Goal: Task Accomplishment & Management: Use online tool/utility

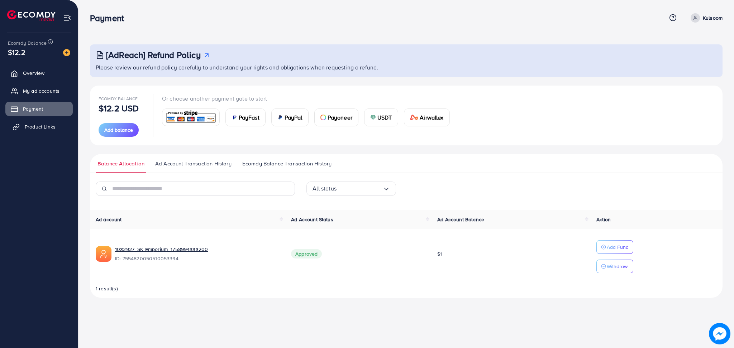
drag, startPoint x: 0, startPoint y: 0, endPoint x: 39, endPoint y: 125, distance: 131.1
click at [39, 125] on span "Product Links" at bounding box center [40, 126] width 31 height 7
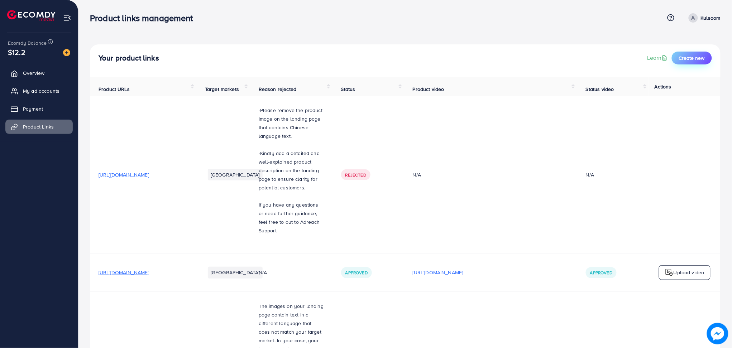
click at [692, 57] on span "Create new" at bounding box center [692, 57] width 26 height 7
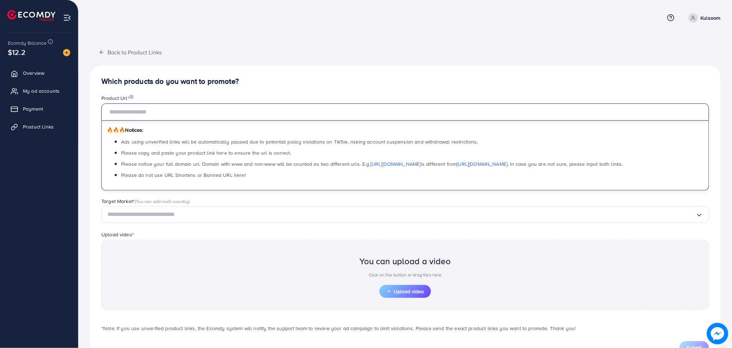
click at [417, 118] on input "text" at bounding box center [405, 112] width 608 height 17
paste input "**********"
type input "**********"
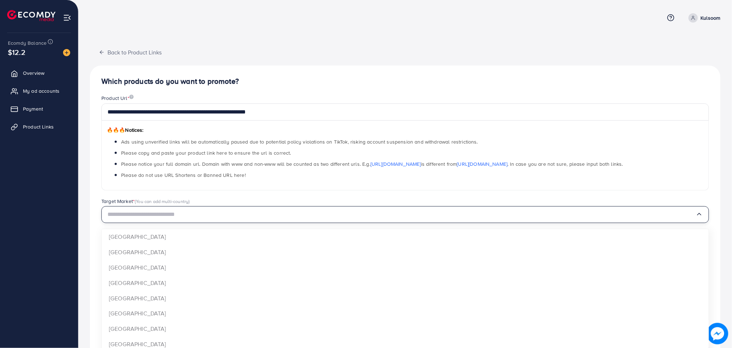
click at [262, 210] on input "Search for option" at bounding box center [401, 214] width 588 height 11
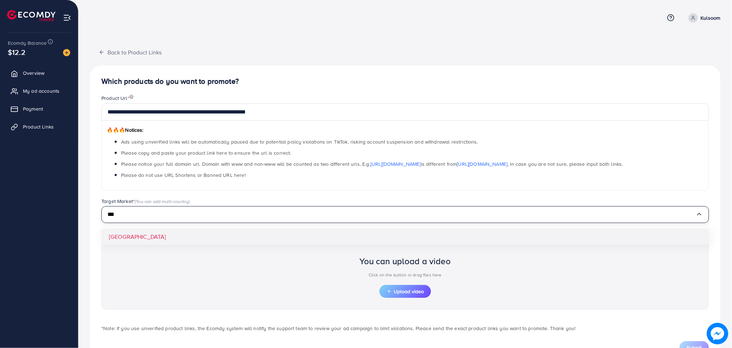
type input "***"
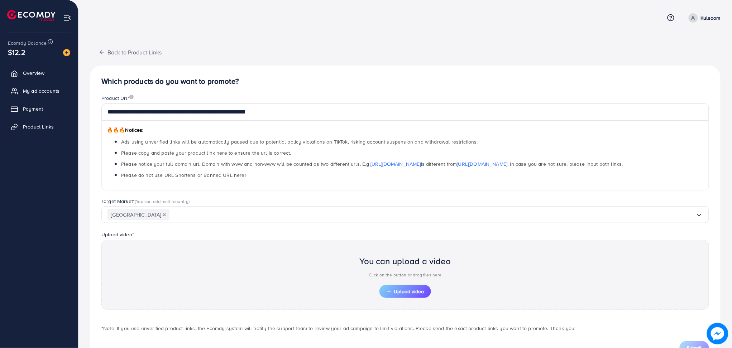
scroll to position [29, 0]
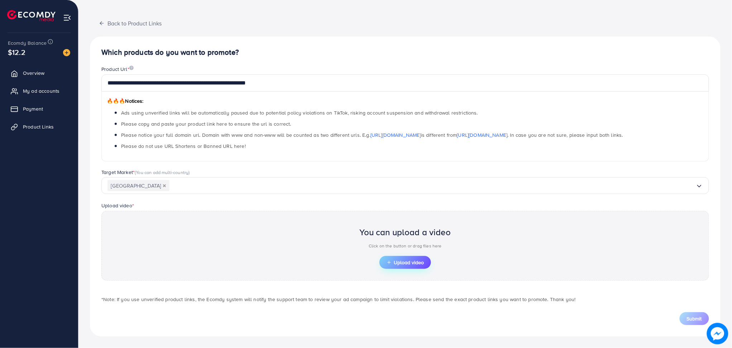
click at [396, 263] on span "Upload video" at bounding box center [405, 262] width 37 height 5
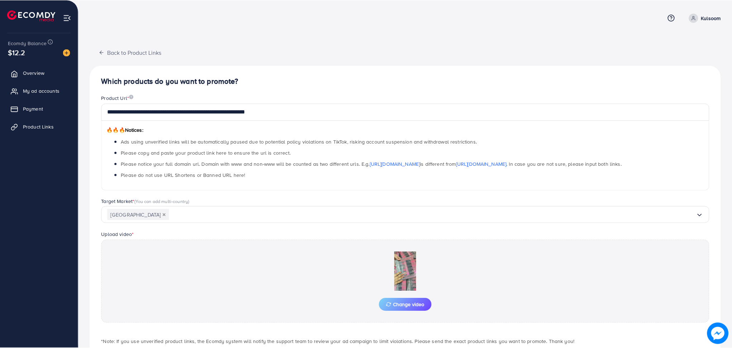
scroll to position [42, 0]
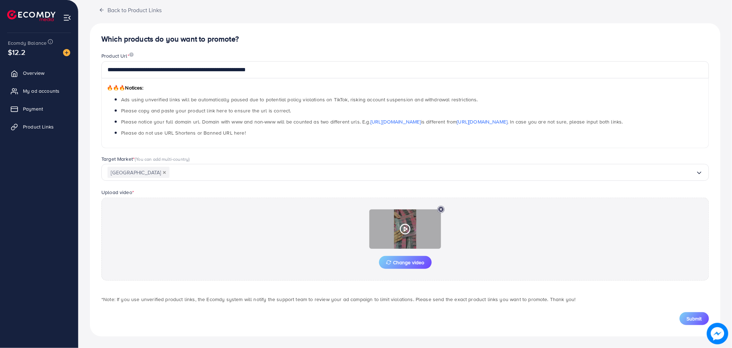
click at [406, 230] on icon at bounding box center [405, 229] width 11 height 11
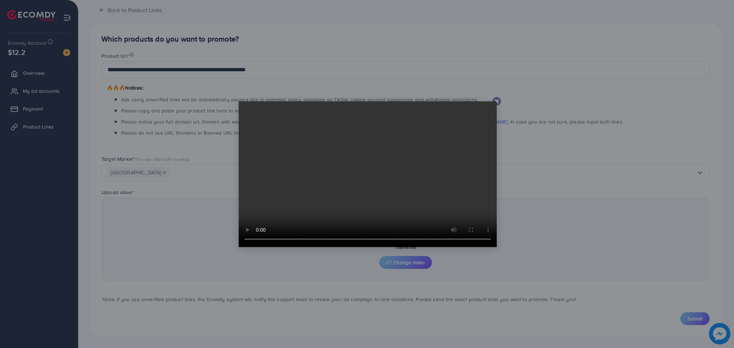
click at [496, 100] on icon at bounding box center [497, 102] width 6 height 6
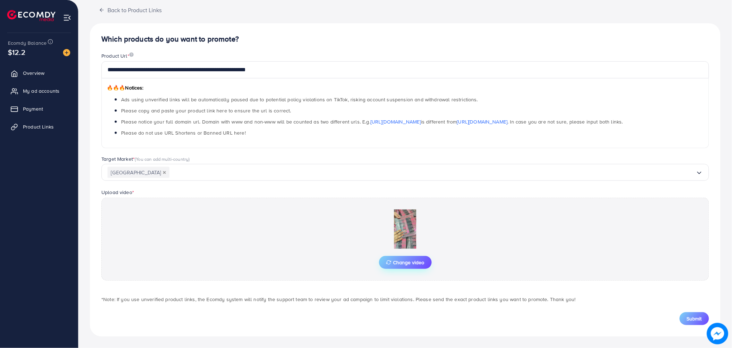
click at [400, 262] on span "Change video" at bounding box center [405, 262] width 38 height 5
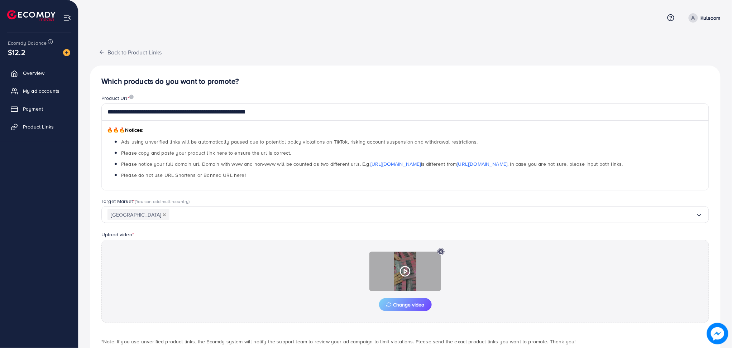
click at [394, 280] on div at bounding box center [405, 271] width 72 height 39
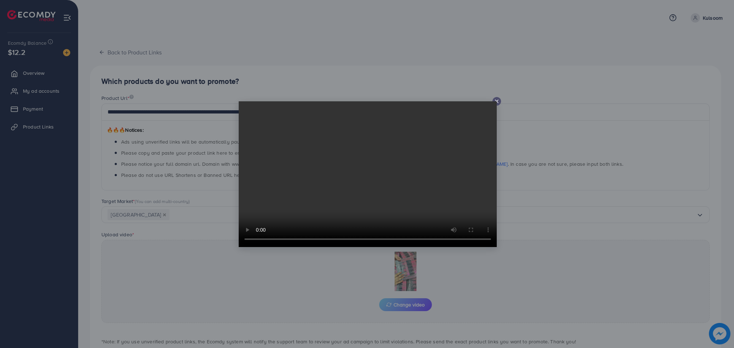
click at [496, 99] on icon at bounding box center [497, 102] width 6 height 6
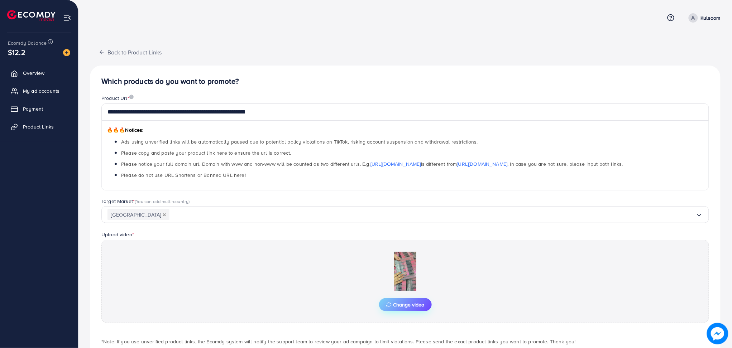
click at [400, 309] on button "Change video" at bounding box center [405, 304] width 53 height 13
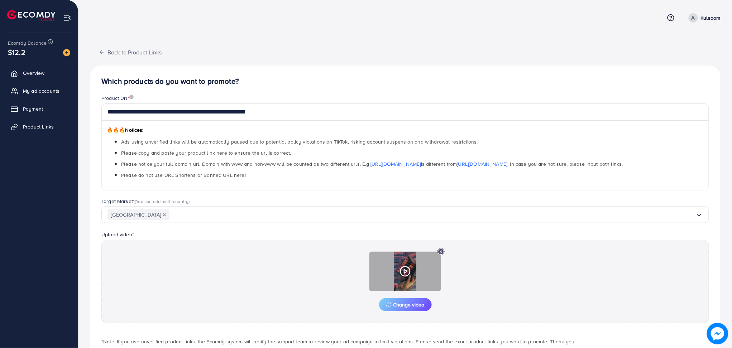
click at [407, 278] on div at bounding box center [405, 271] width 72 height 39
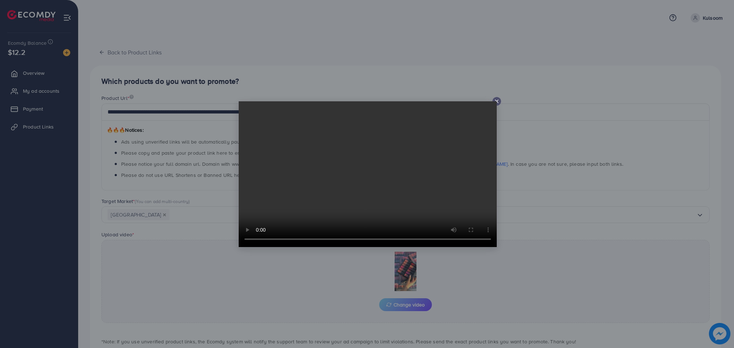
click at [494, 101] on video at bounding box center [368, 174] width 258 height 146
click at [497, 101] on line at bounding box center [496, 101] width 3 height 3
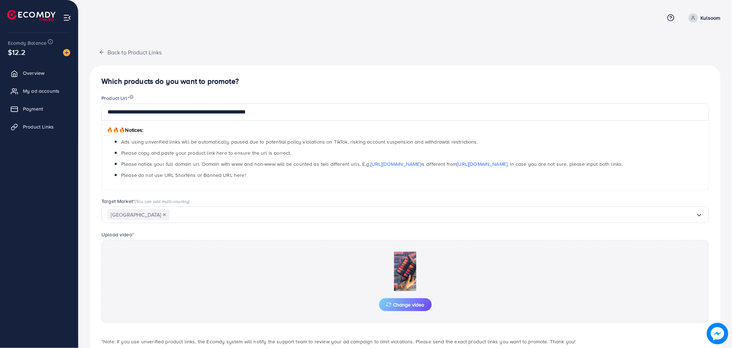
scroll to position [42, 0]
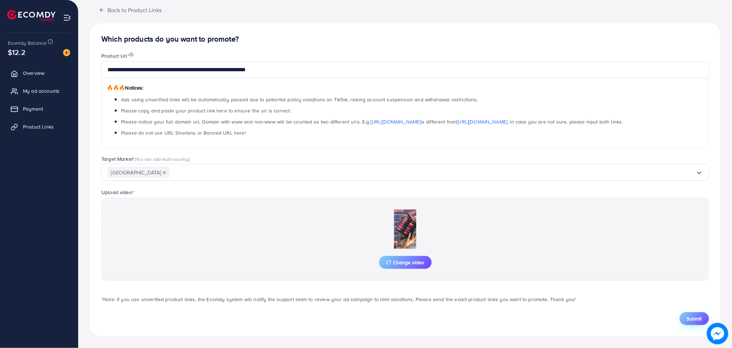
click at [689, 323] on button "Submit" at bounding box center [694, 318] width 29 height 13
click at [663, 24] on h5 "This product URL has existed, update a new product URL" at bounding box center [659, 22] width 109 height 19
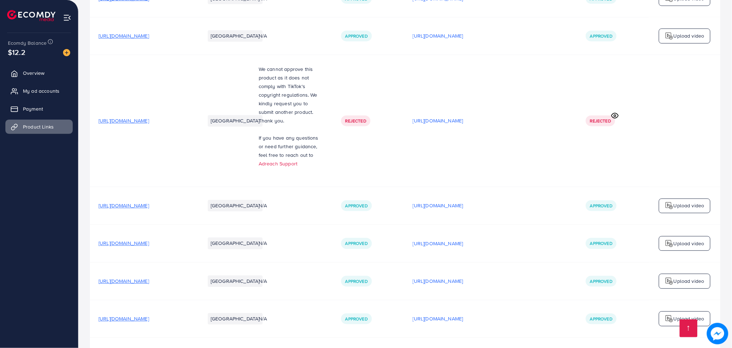
scroll to position [476, 0]
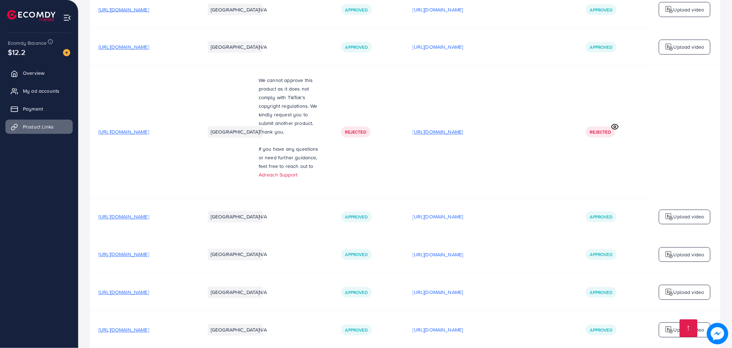
click at [460, 137] on p "[URL][DOMAIN_NAME]" at bounding box center [438, 132] width 51 height 9
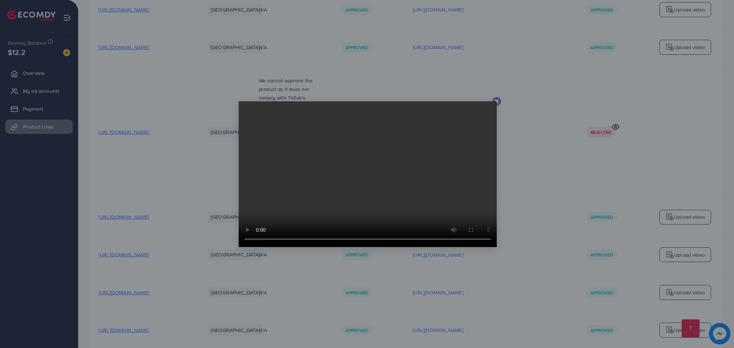
click at [496, 100] on icon at bounding box center [497, 102] width 6 height 6
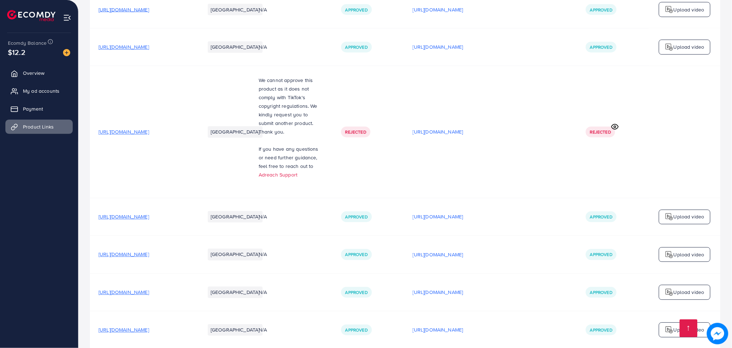
click at [149, 136] on span "[URL][DOMAIN_NAME]" at bounding box center [124, 132] width 51 height 7
click at [463, 137] on p "[URL][DOMAIN_NAME]" at bounding box center [438, 132] width 51 height 9
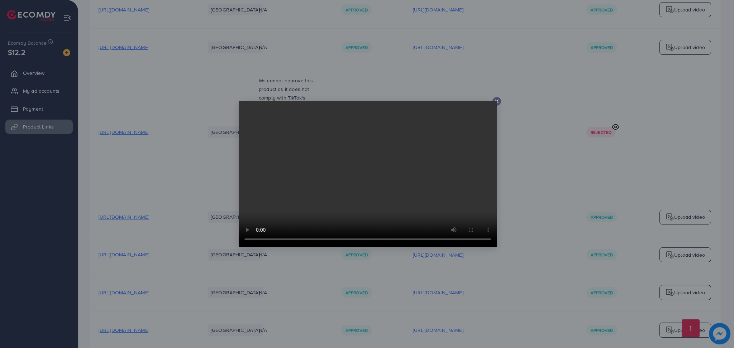
click at [494, 101] on video at bounding box center [368, 174] width 258 height 146
click at [495, 102] on video at bounding box center [368, 174] width 258 height 146
click at [499, 100] on icon at bounding box center [497, 102] width 6 height 6
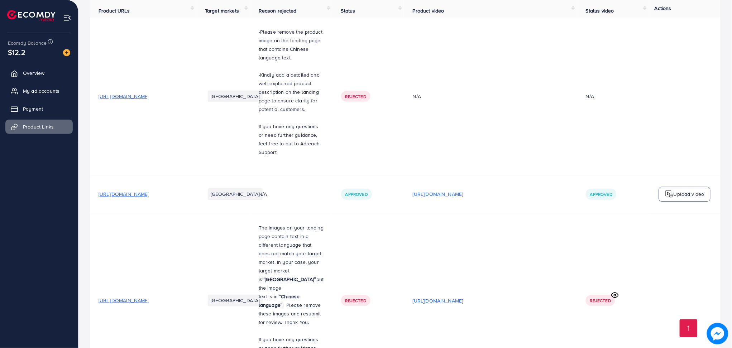
scroll to position [0, 0]
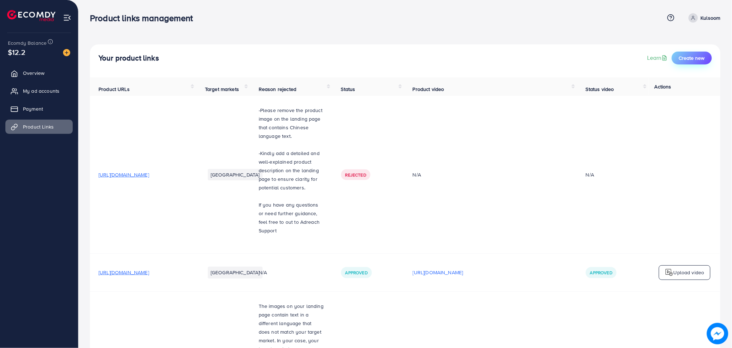
click at [696, 55] on span "Create new" at bounding box center [692, 57] width 26 height 7
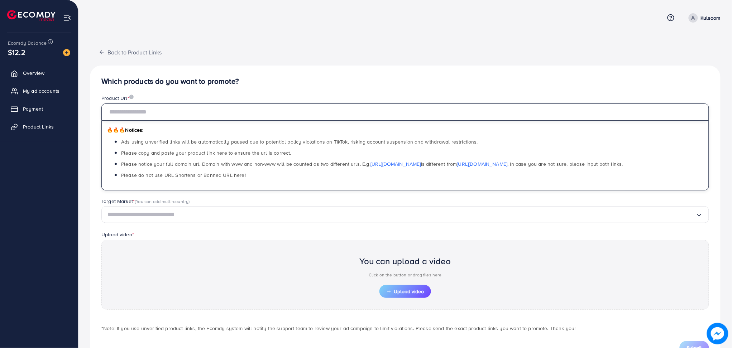
click at [301, 107] on input "text" at bounding box center [405, 112] width 608 height 17
paste input "**********"
type input "**********"
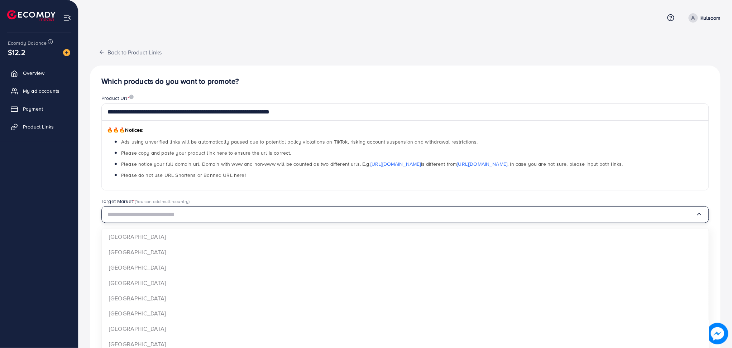
click at [214, 220] on input "Search for option" at bounding box center [401, 214] width 588 height 11
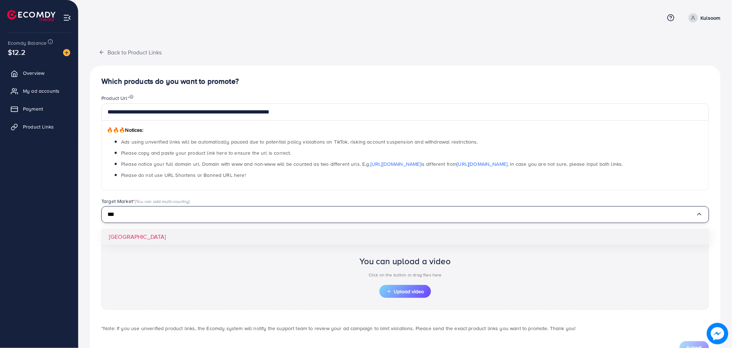
type input "***"
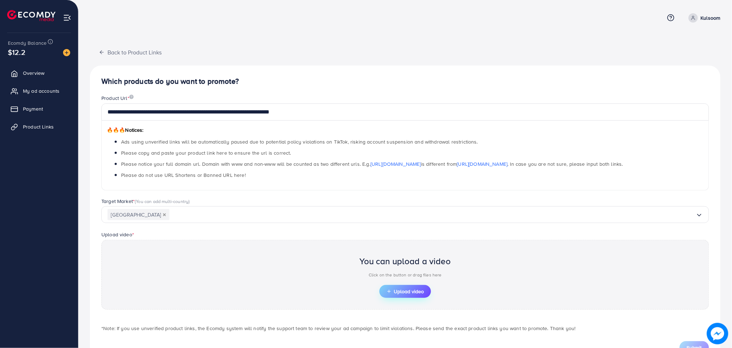
click at [405, 294] on span "Upload video" at bounding box center [405, 291] width 37 height 5
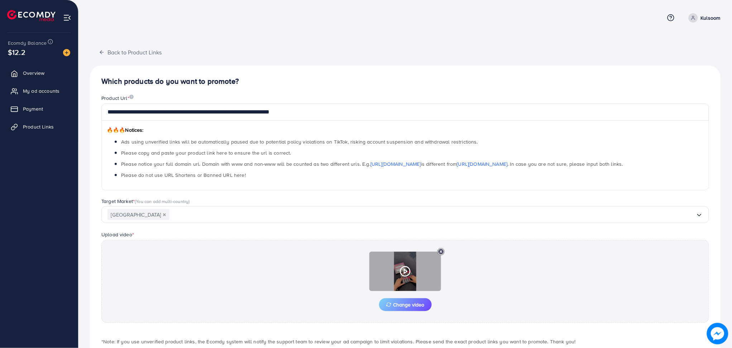
click at [419, 278] on div at bounding box center [405, 271] width 72 height 39
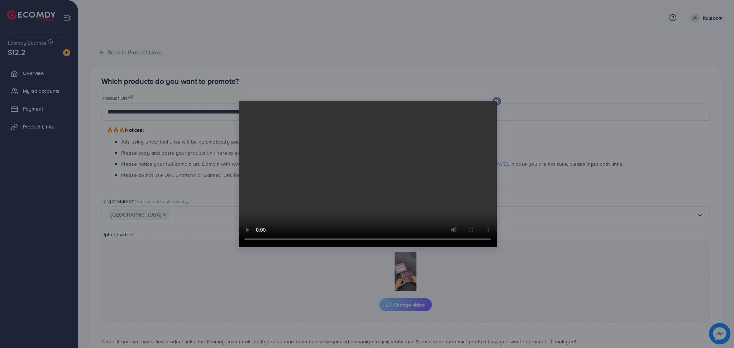
click at [494, 99] on icon at bounding box center [497, 102] width 6 height 6
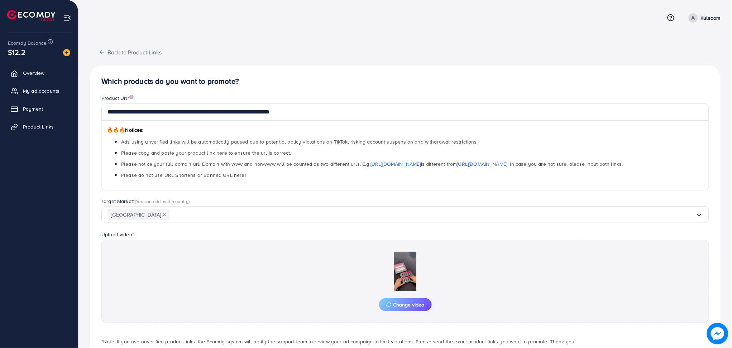
scroll to position [42, 0]
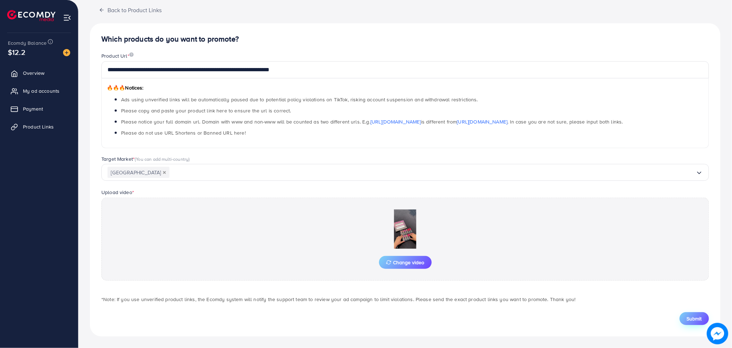
click at [686, 320] on button "Submit" at bounding box center [694, 318] width 29 height 13
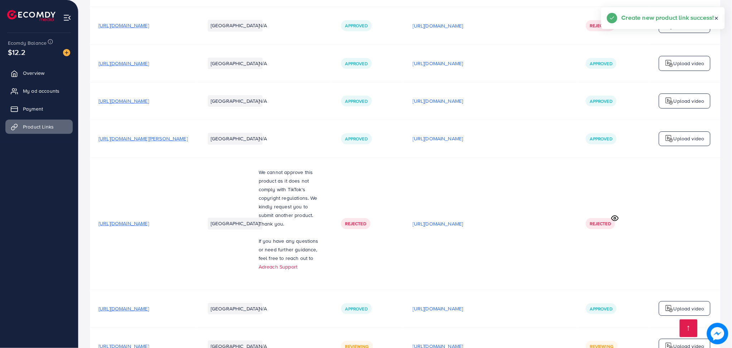
scroll to position [931, 0]
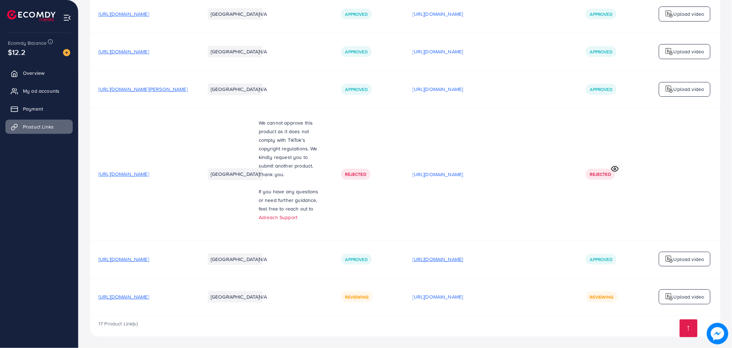
drag, startPoint x: 508, startPoint y: 254, endPoint x: 508, endPoint y: 259, distance: 4.7
click at [508, 259] on div "[URL][DOMAIN_NAME]" at bounding box center [491, 259] width 156 height 11
click at [463, 259] on p "[URL][DOMAIN_NAME]" at bounding box center [438, 259] width 51 height 9
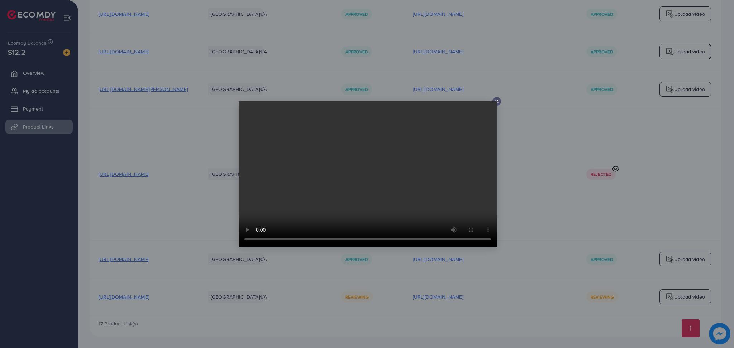
click at [497, 103] on icon at bounding box center [497, 102] width 6 height 6
